Goal: Navigation & Orientation: Find specific page/section

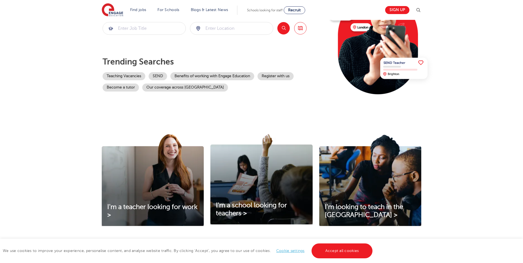
scroll to position [138, 0]
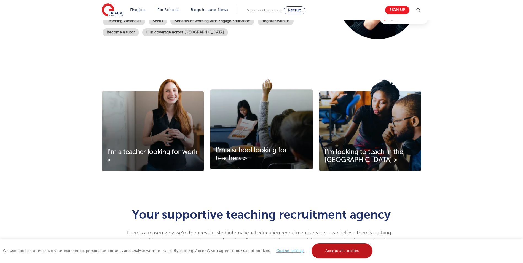
drag, startPoint x: 344, startPoint y: 250, endPoint x: 339, endPoint y: 240, distance: 11.7
click at [344, 250] on link "Accept all cookies" at bounding box center [342, 250] width 61 height 15
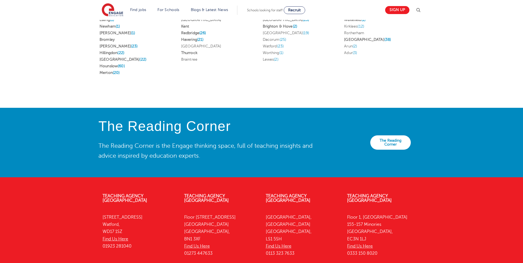
scroll to position [893, 0]
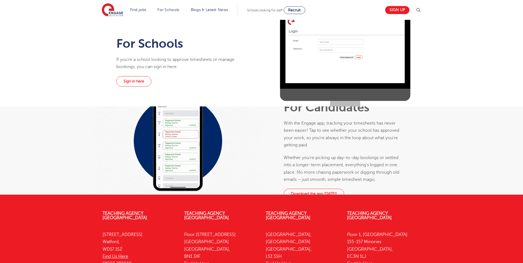
scroll to position [96, 0]
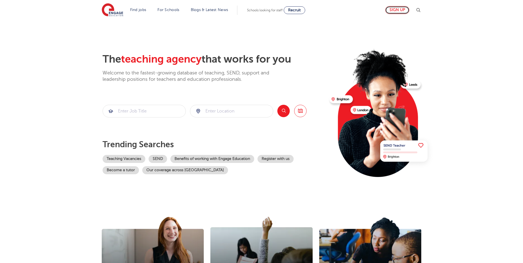
click at [409, 9] on link "Sign up" at bounding box center [397, 10] width 24 height 8
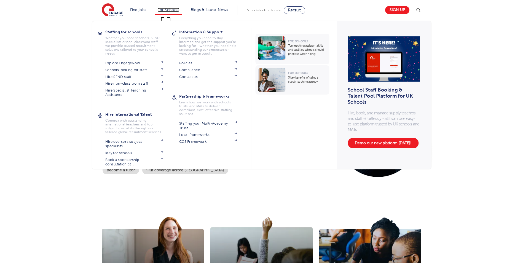
click at [175, 8] on link "For Schools" at bounding box center [168, 10] width 22 height 4
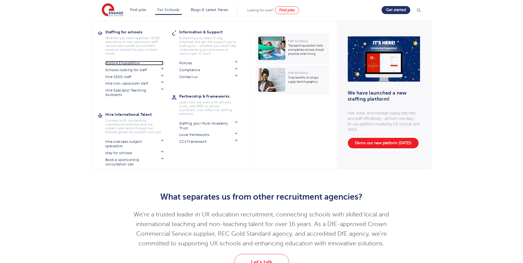
click at [123, 64] on link "Explore EngageNow" at bounding box center [134, 63] width 58 height 4
